Goal: Task Accomplishment & Management: Use online tool/utility

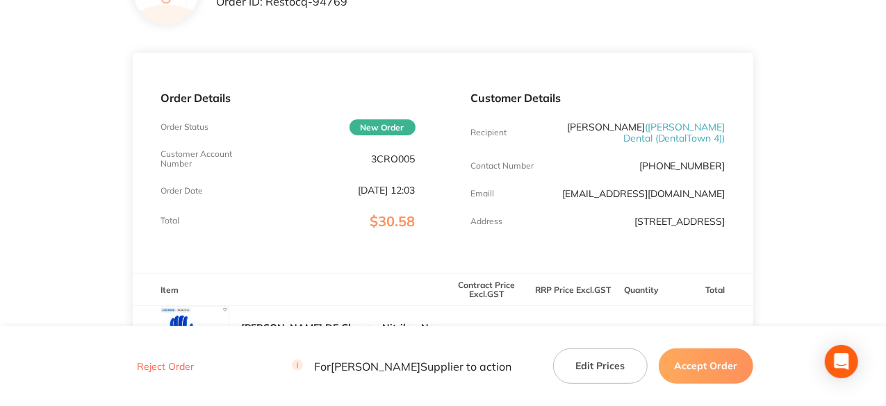
scroll to position [347, 0]
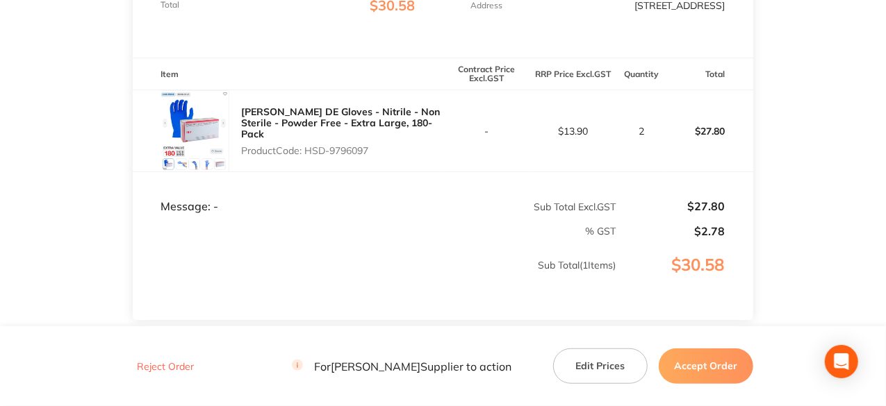
click at [716, 362] on button "Accept Order" at bounding box center [706, 366] width 94 height 35
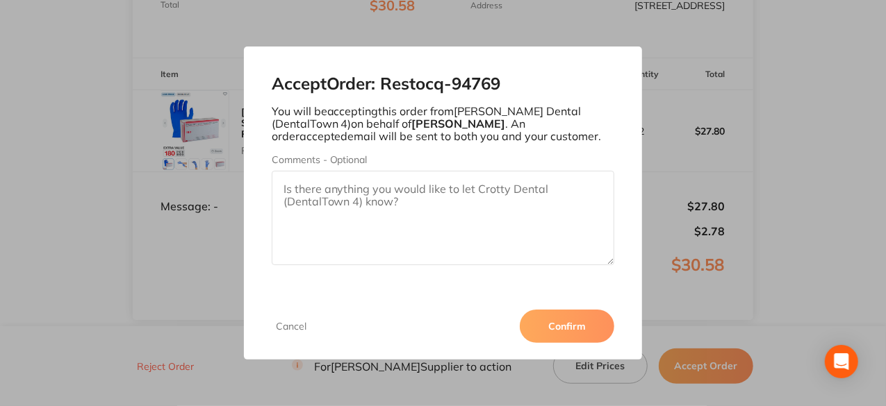
click at [586, 330] on button "Confirm" at bounding box center [567, 326] width 94 height 33
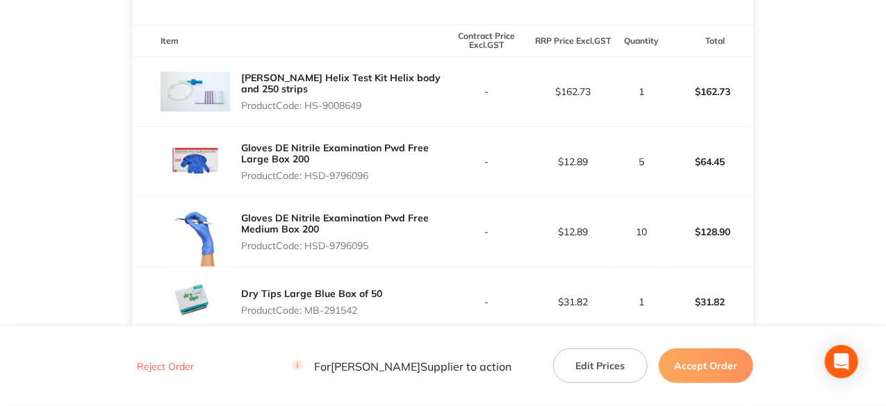
scroll to position [382, 0]
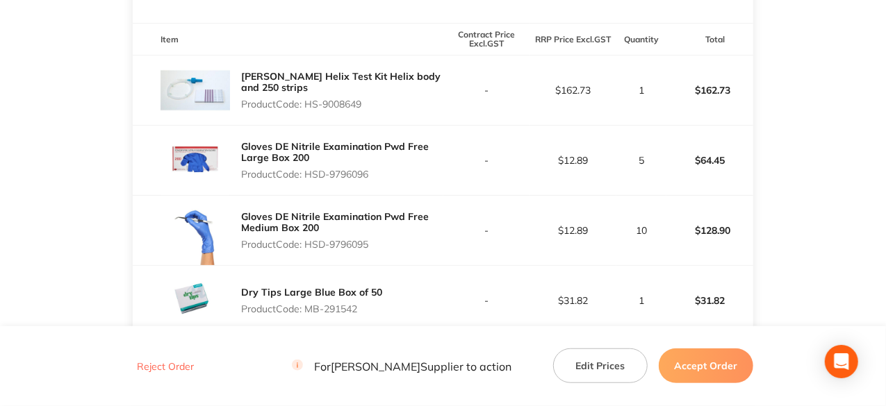
drag, startPoint x: 365, startPoint y: 115, endPoint x: 306, endPoint y: 118, distance: 59.1
click at [306, 110] on p "Product Code: HS-9008649" at bounding box center [341, 104] width 201 height 11
copy p "HS-9008649"
drag, startPoint x: 372, startPoint y: 182, endPoint x: 331, endPoint y: 187, distance: 42.0
click at [331, 180] on p "Product Code: HSD-9796096" at bounding box center [341, 174] width 201 height 11
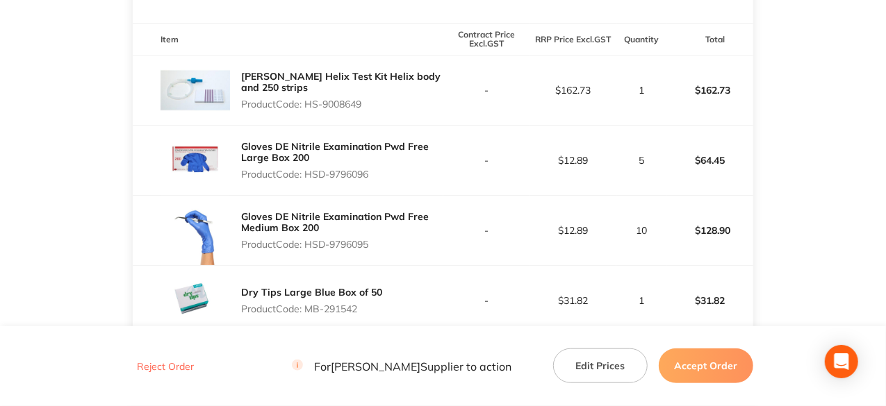
click at [372, 179] on p "Product Code: HSD-9796096" at bounding box center [341, 174] width 201 height 11
drag, startPoint x: 376, startPoint y: 185, endPoint x: 306, endPoint y: 191, distance: 69.7
click at [306, 185] on div "Gloves DE Nitrile Examination Pwd Free Large Box 200 Product Code: HSD-9796096" at bounding box center [341, 160] width 201 height 50
copy p "HSD-9796096"
drag, startPoint x: 371, startPoint y: 255, endPoint x: 306, endPoint y: 254, distance: 65.3
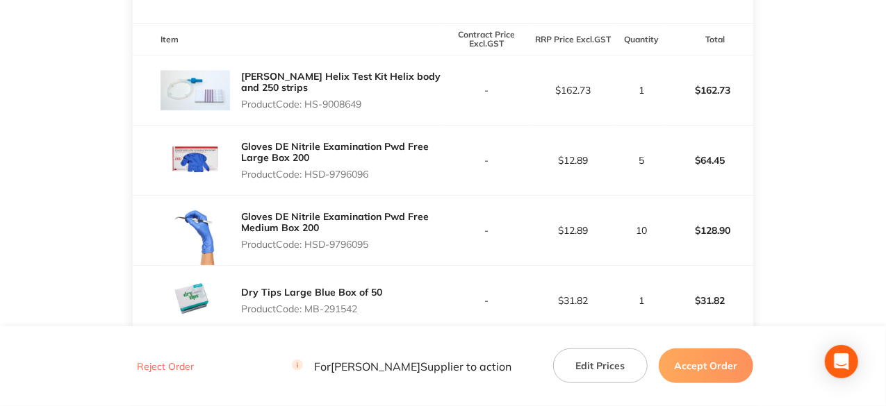
click at [306, 250] on p "Product Code: HSD-9796095" at bounding box center [341, 244] width 201 height 11
copy p "HSD-9796095"
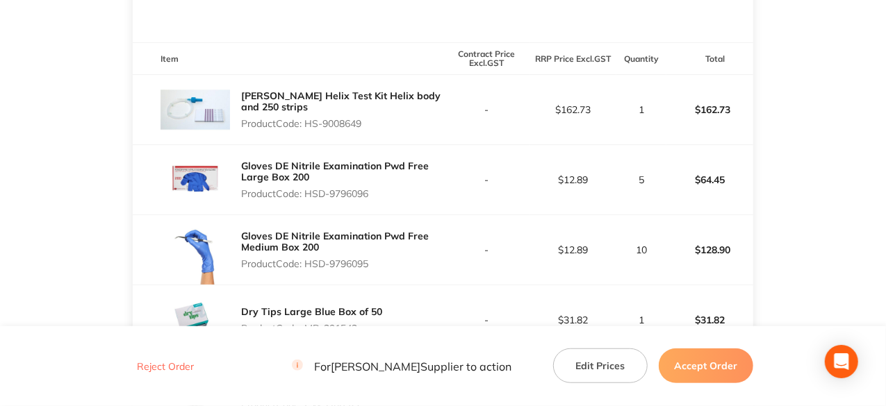
scroll to position [452, 0]
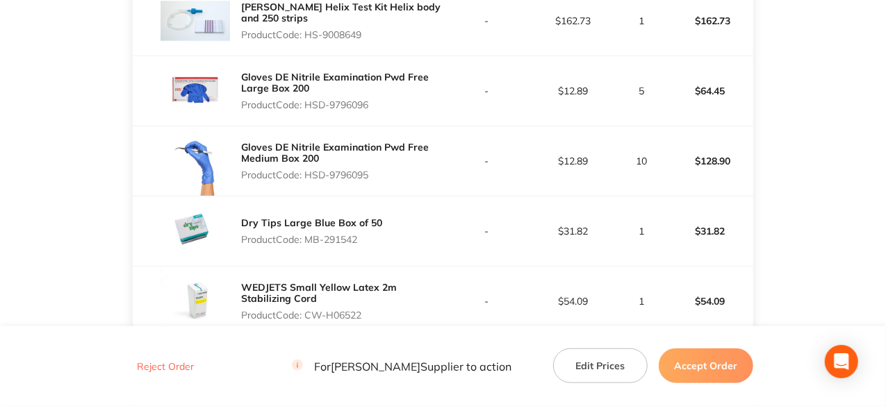
drag, startPoint x: 360, startPoint y: 248, endPoint x: 306, endPoint y: 242, distance: 54.5
click at [306, 242] on p "Product Code: MB-291542" at bounding box center [311, 239] width 141 height 11
copy p "MB-291542"
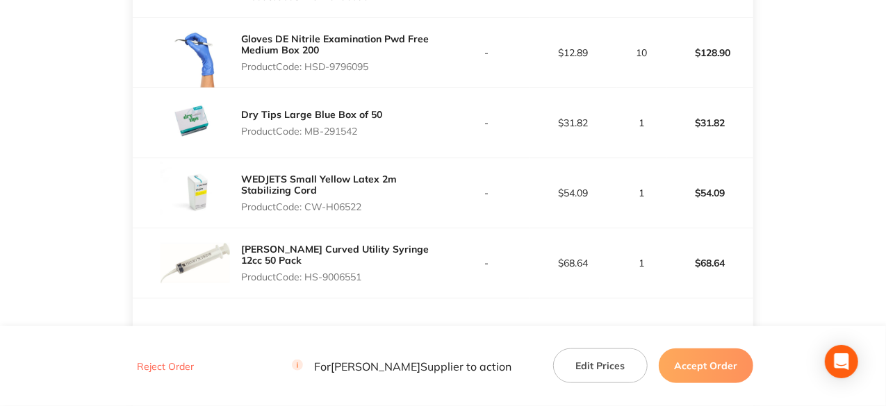
scroll to position [660, 0]
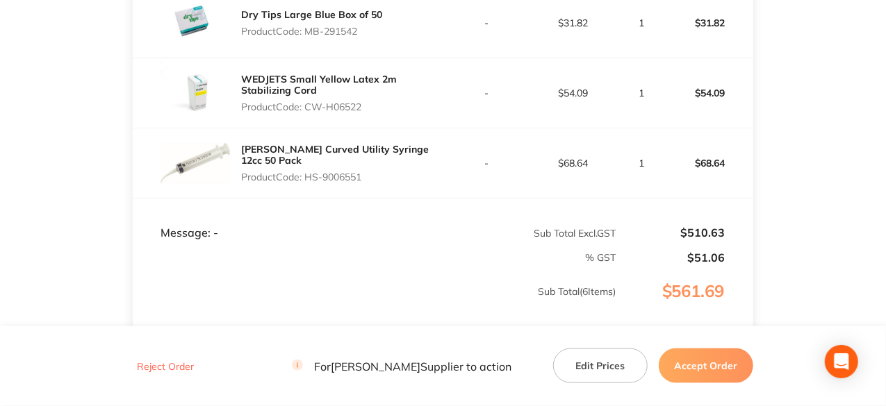
drag, startPoint x: 362, startPoint y: 113, endPoint x: 308, endPoint y: 112, distance: 54.2
click at [308, 112] on p "Product Code: CW-H06522" at bounding box center [341, 106] width 201 height 11
copy p "CW-H06522"
drag, startPoint x: 365, startPoint y: 188, endPoint x: 309, endPoint y: 187, distance: 56.3
click at [309, 183] on p "Product Code: HS-9006551" at bounding box center [341, 177] width 201 height 11
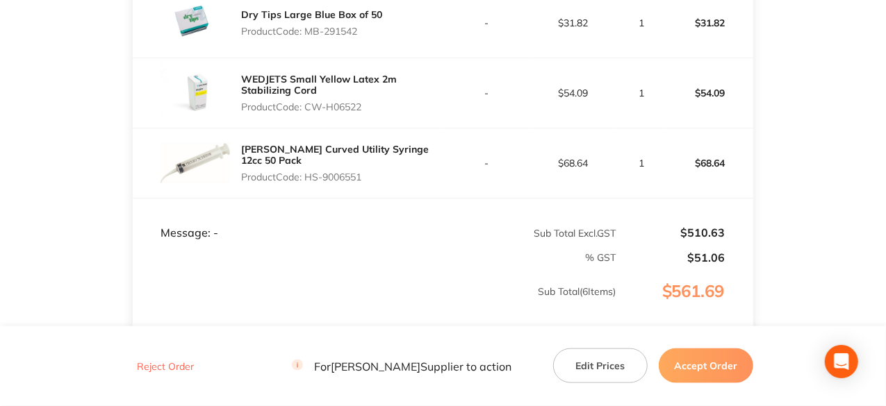
copy p "HS-9006551"
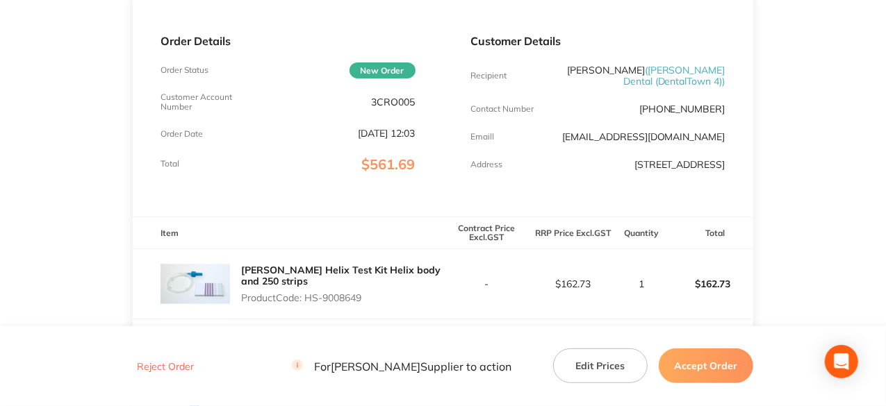
scroll to position [35, 0]
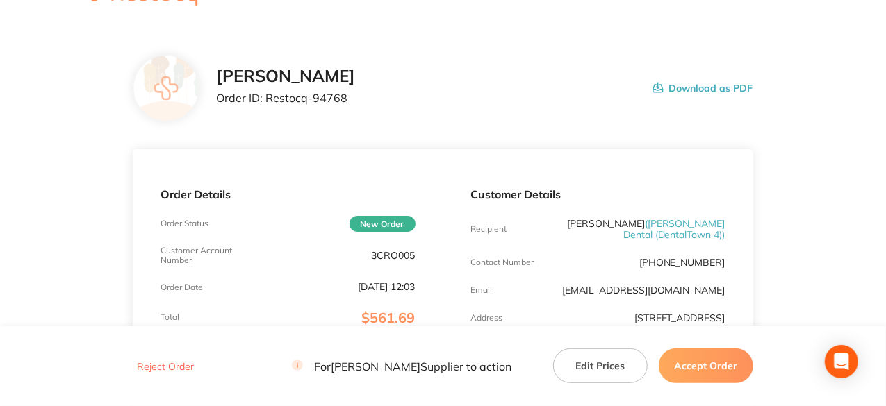
click at [704, 360] on button "Accept Order" at bounding box center [706, 366] width 94 height 35
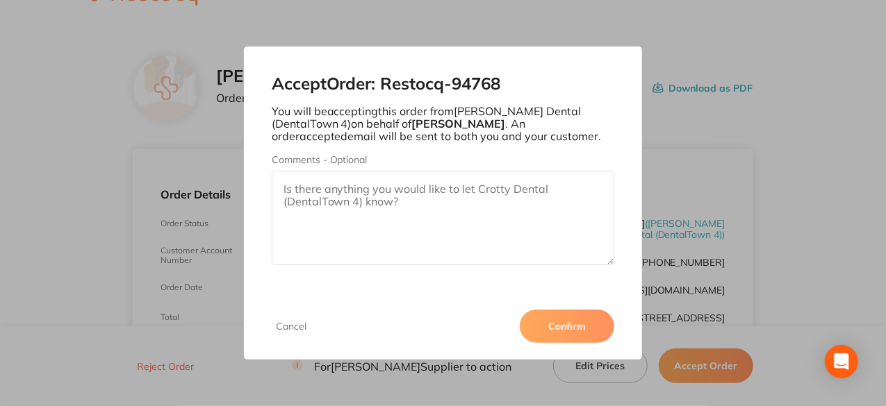
click at [561, 329] on button "Confirm" at bounding box center [567, 326] width 94 height 33
